Goal: Task Accomplishment & Management: Use online tool/utility

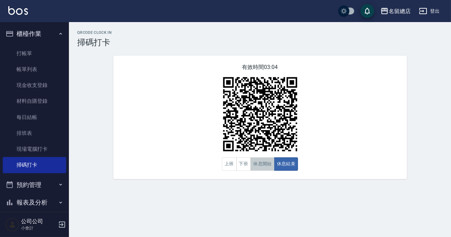
click at [253, 166] on button "休息開始" at bounding box center [263, 163] width 24 height 13
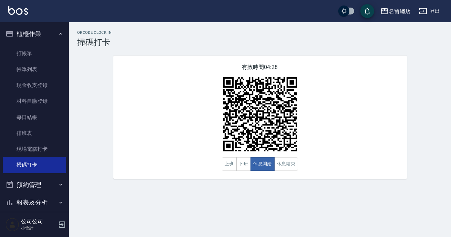
click at [439, 122] on div "QRcode Clock In 掃碼打卡 有效時間 04:28 上班 下班 休息開始 休息結束" at bounding box center [260, 104] width 382 height 149
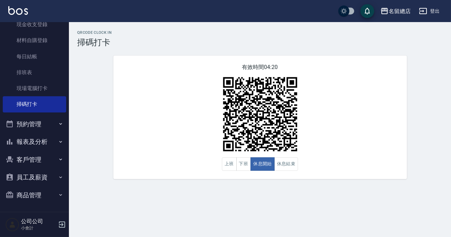
click at [41, 143] on button "報表及分析" at bounding box center [34, 142] width 63 height 18
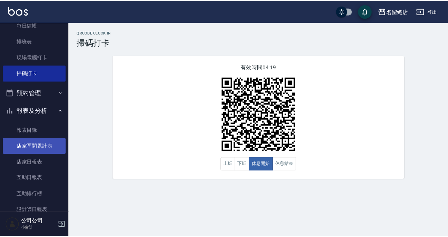
scroll to position [123, 0]
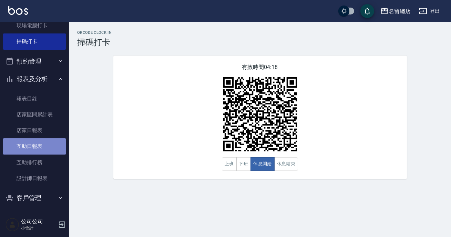
click at [34, 142] on link "互助日報表" at bounding box center [34, 146] width 63 height 16
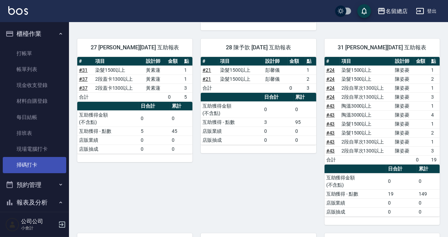
click at [30, 167] on link "掃碼打卡" at bounding box center [34, 165] width 63 height 16
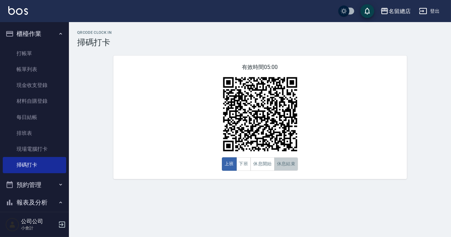
click at [276, 160] on button "休息結束" at bounding box center [287, 163] width 24 height 13
